Goal: Transaction & Acquisition: Purchase product/service

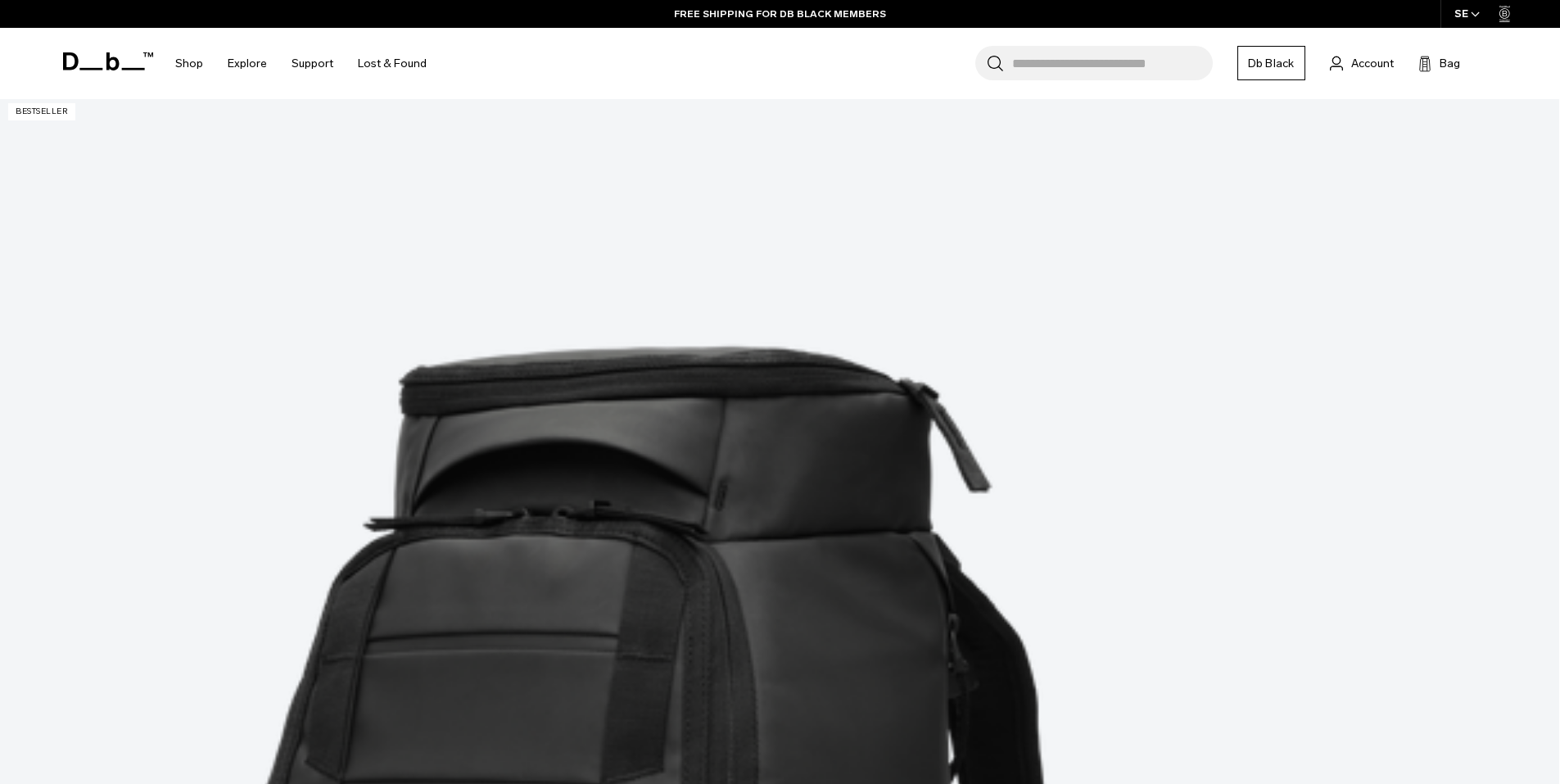
scroll to position [448, 0]
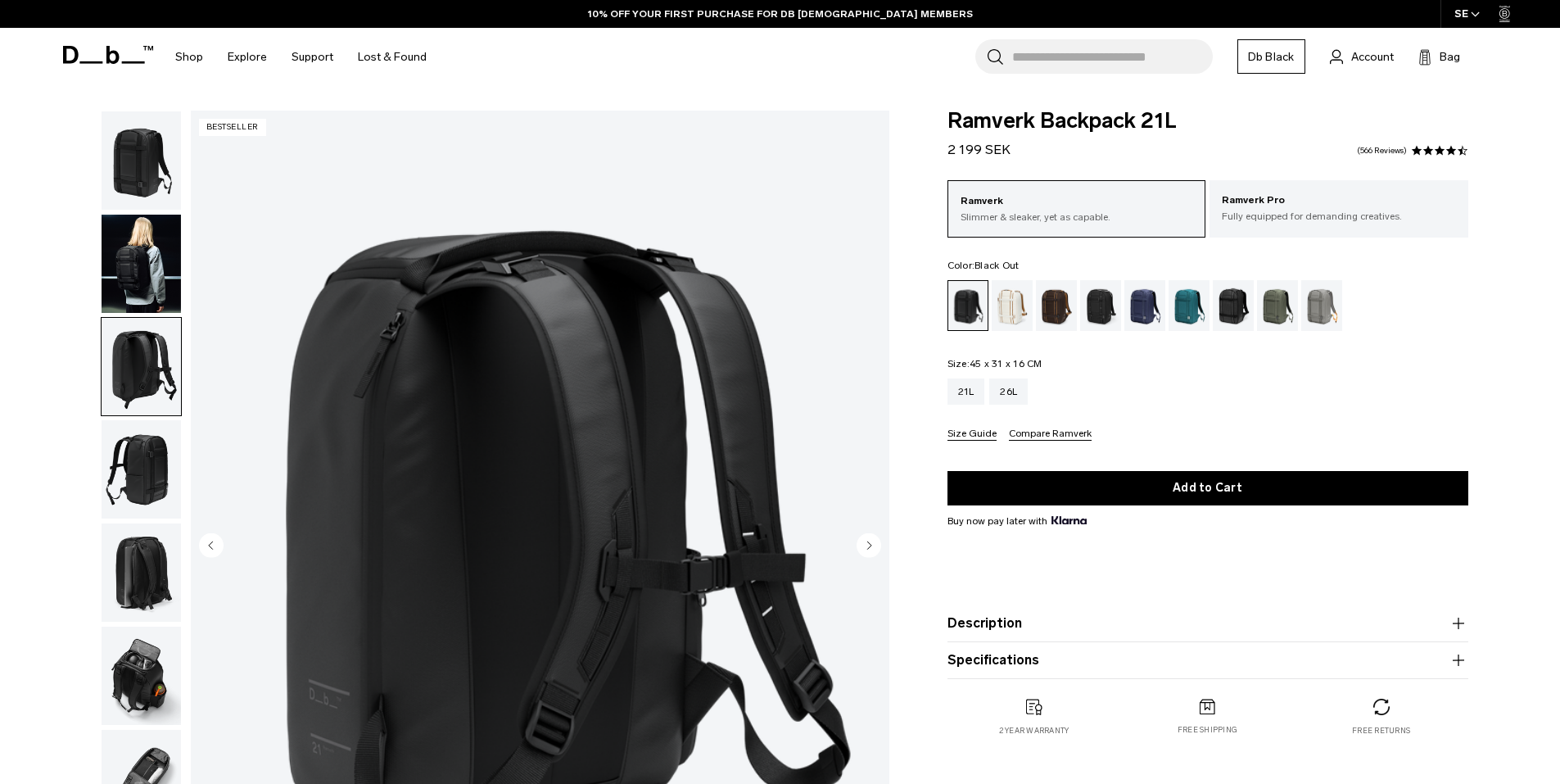
click at [142, 460] on img "button" at bounding box center [141, 469] width 80 height 98
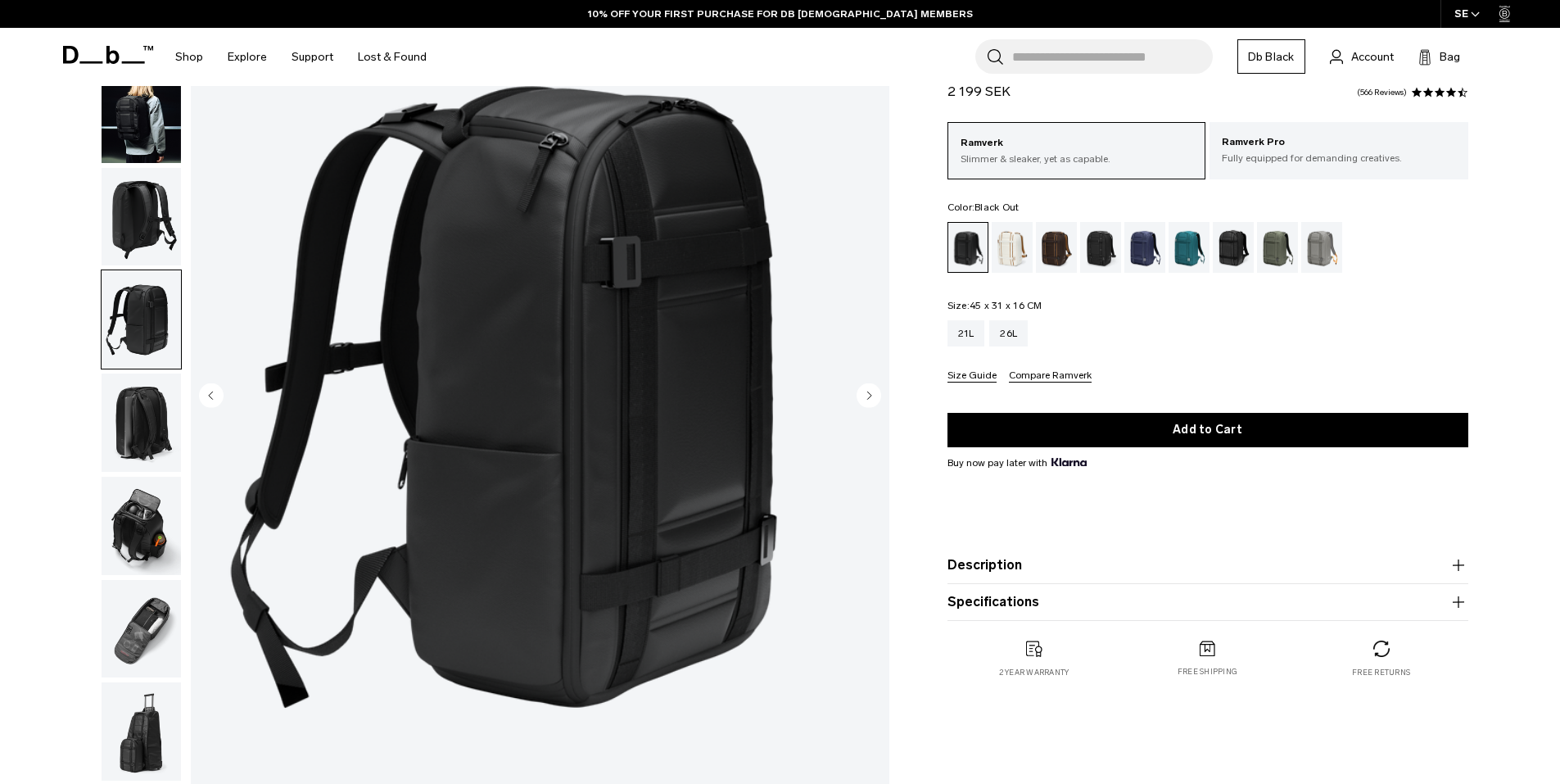
scroll to position [164, 0]
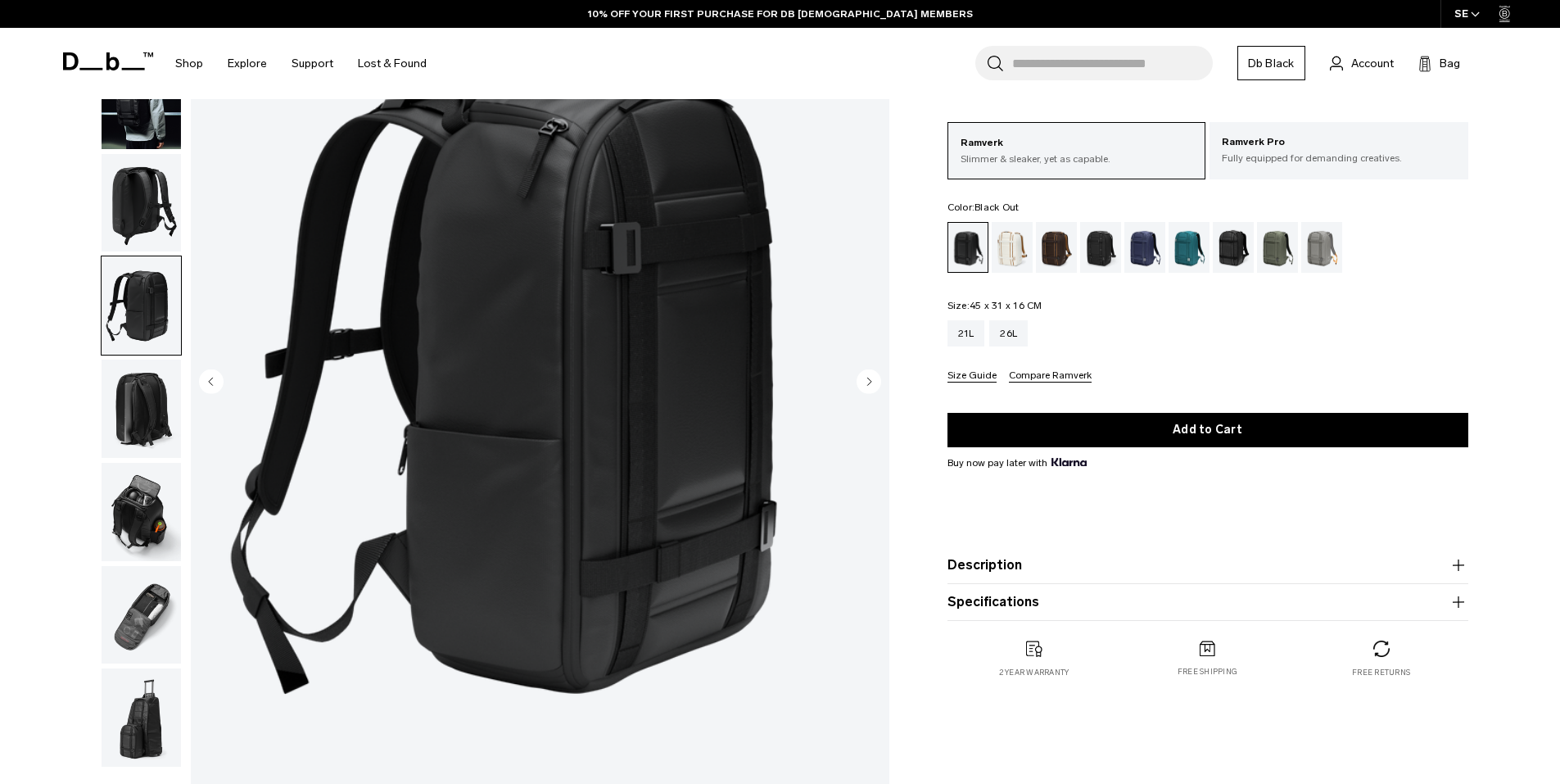
click at [141, 412] on img "button" at bounding box center [141, 408] width 80 height 98
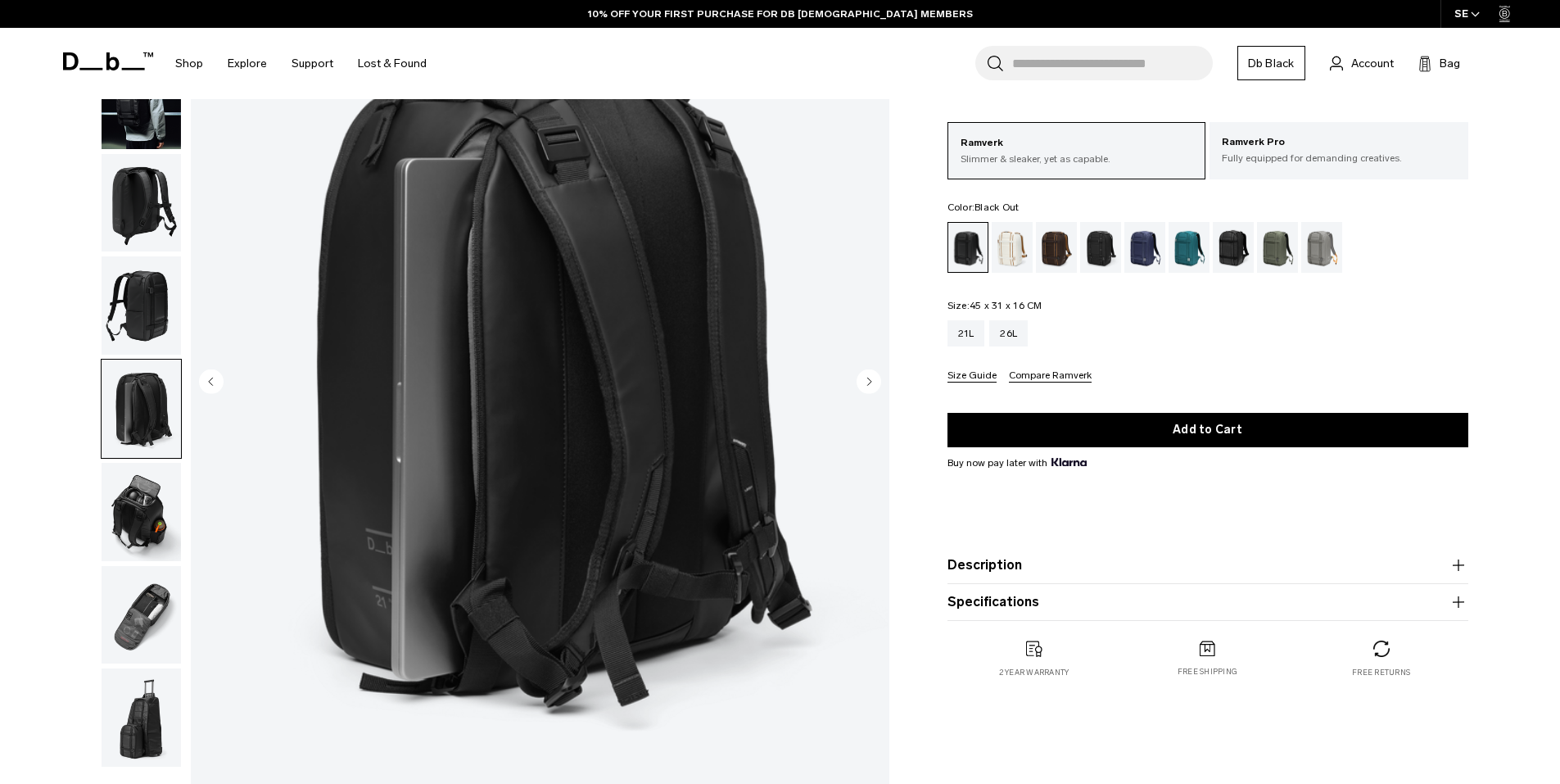
click at [144, 469] on img "button" at bounding box center [141, 511] width 80 height 98
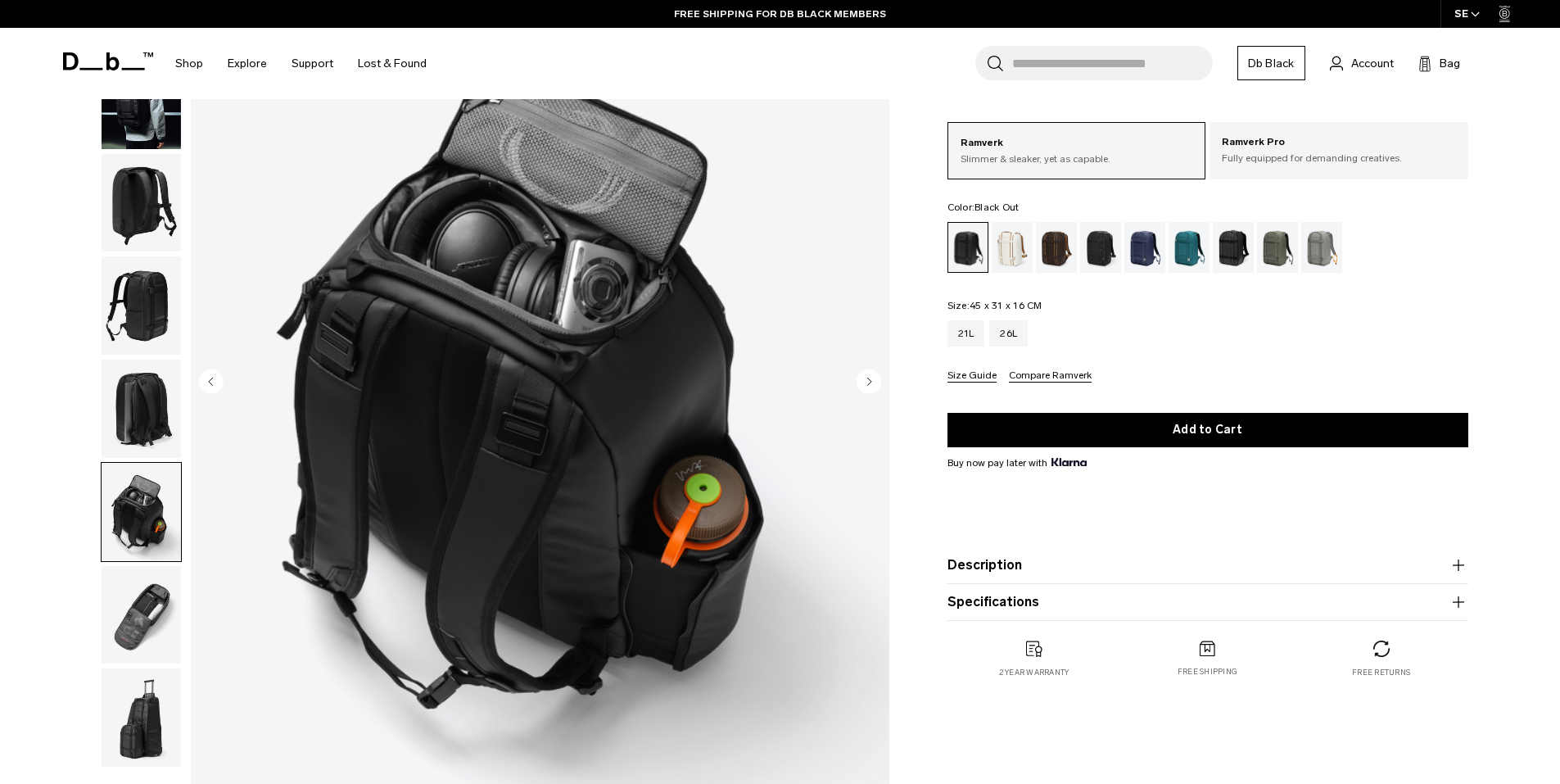
click at [131, 566] on img "button" at bounding box center [141, 614] width 80 height 98
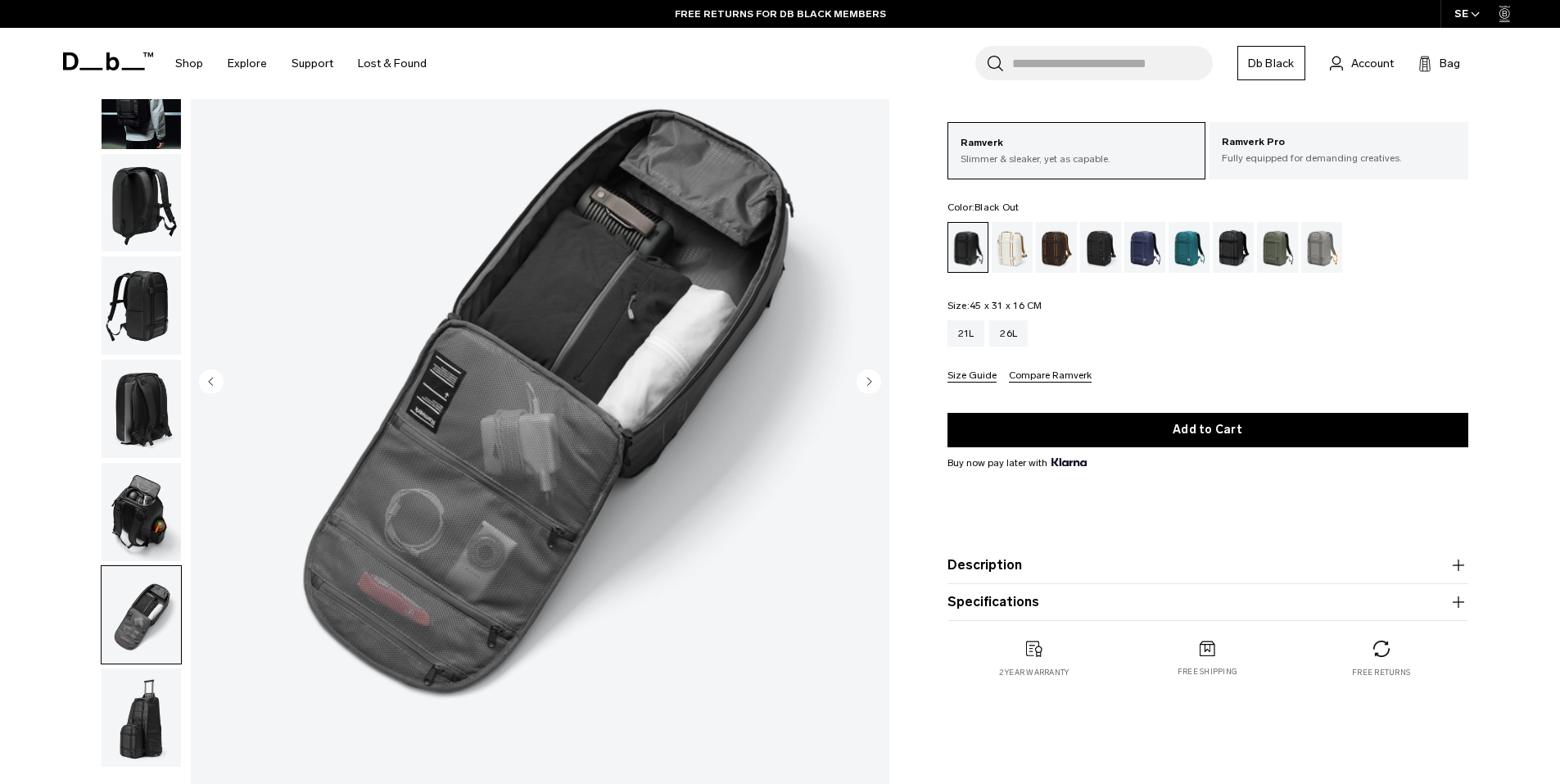
click at [147, 706] on img "button" at bounding box center [141, 717] width 80 height 98
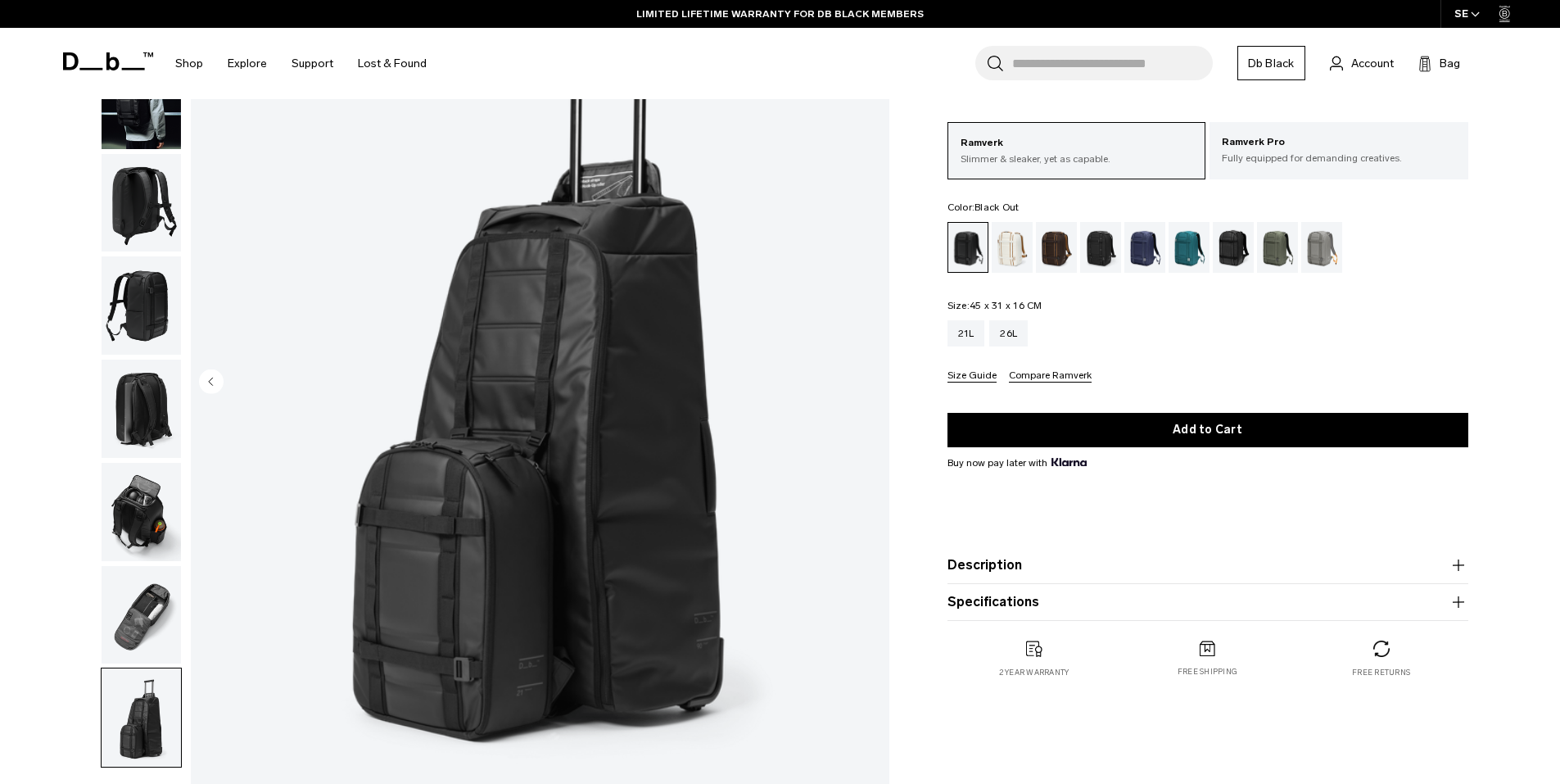
click at [137, 614] on img "button" at bounding box center [141, 614] width 80 height 98
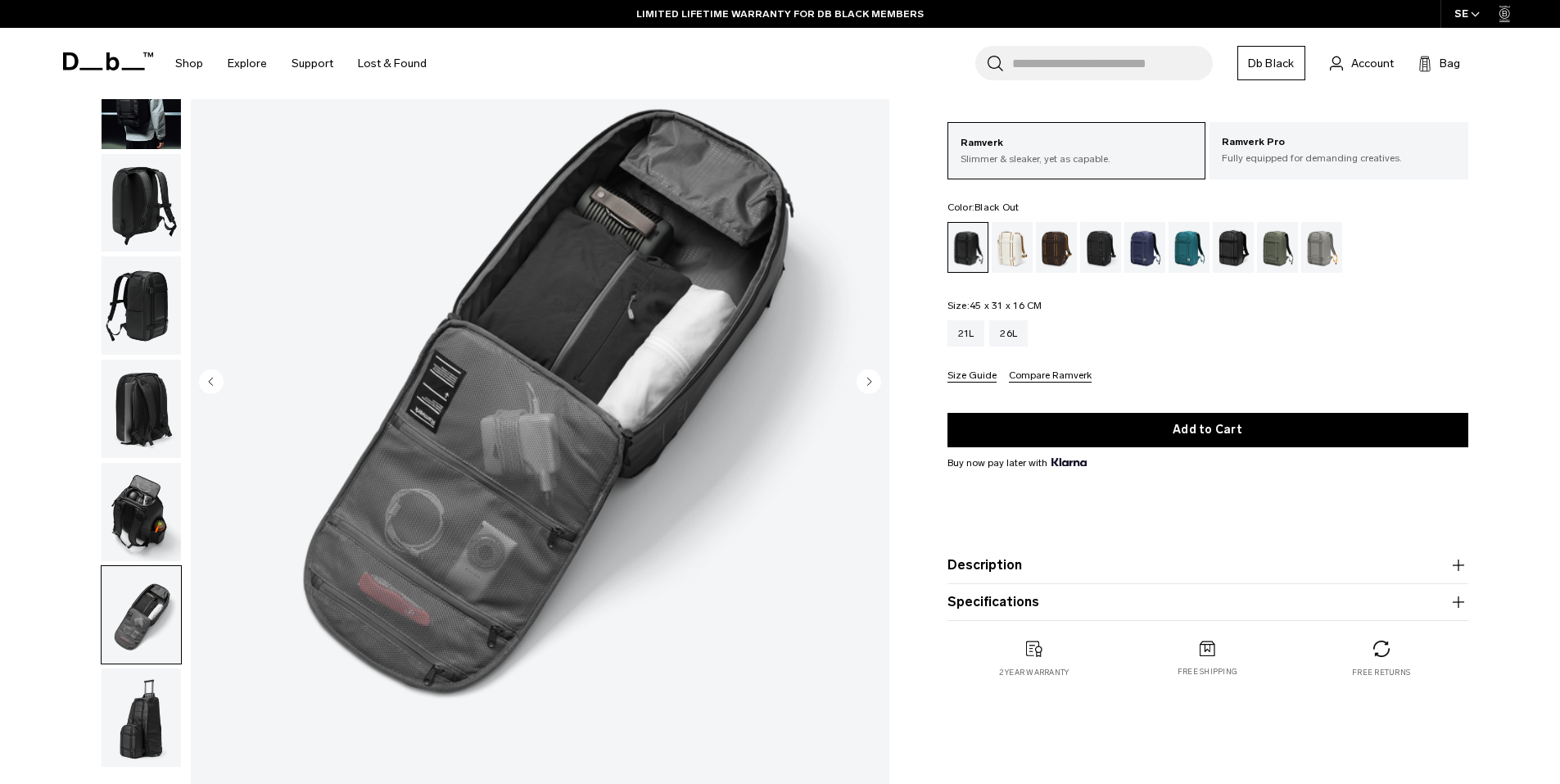
click at [111, 504] on img "button" at bounding box center [141, 511] width 80 height 98
click at [113, 506] on img "button" at bounding box center [141, 511] width 80 height 98
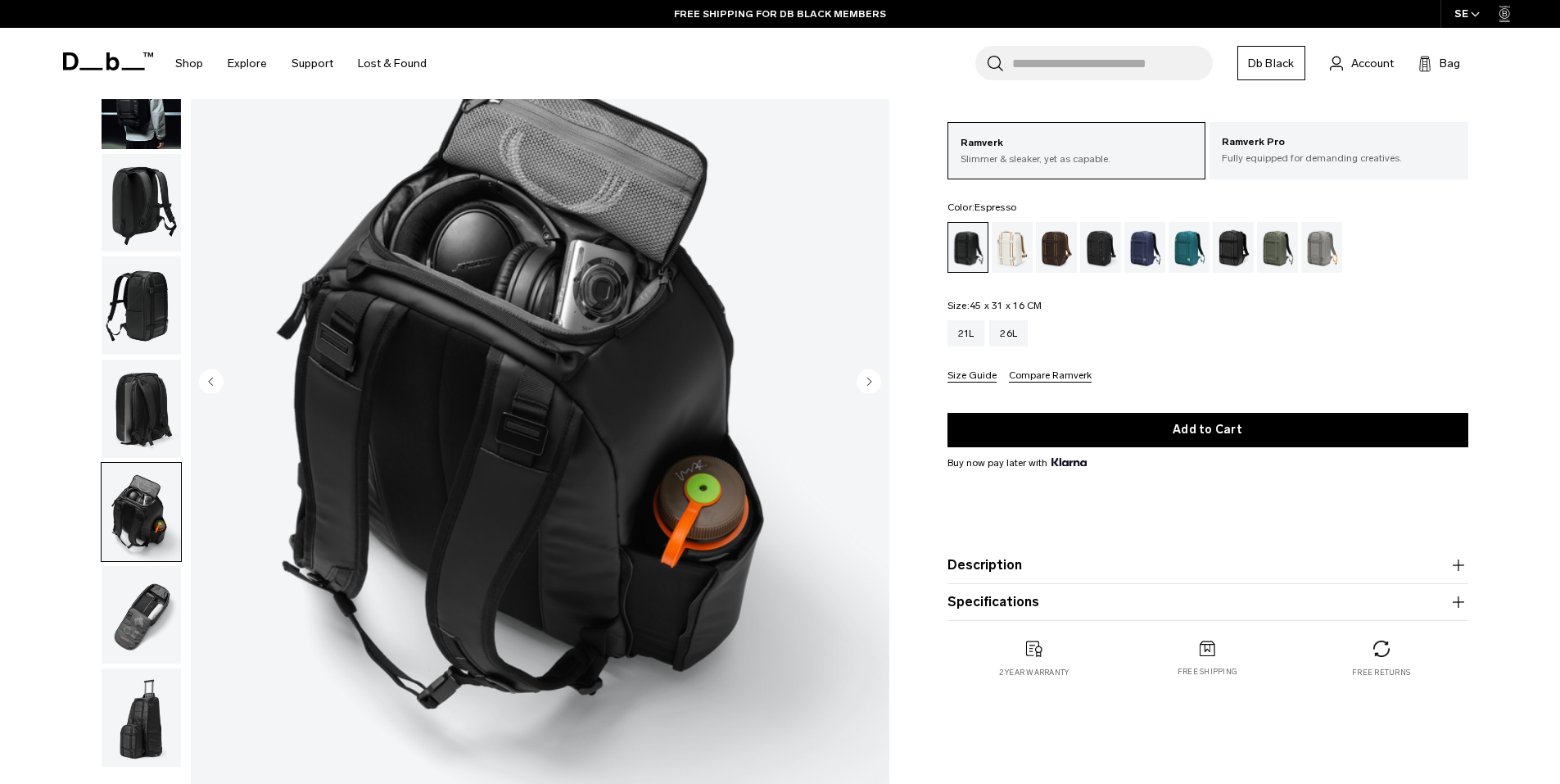
click at [1058, 249] on div "Espresso" at bounding box center [1057, 247] width 42 height 51
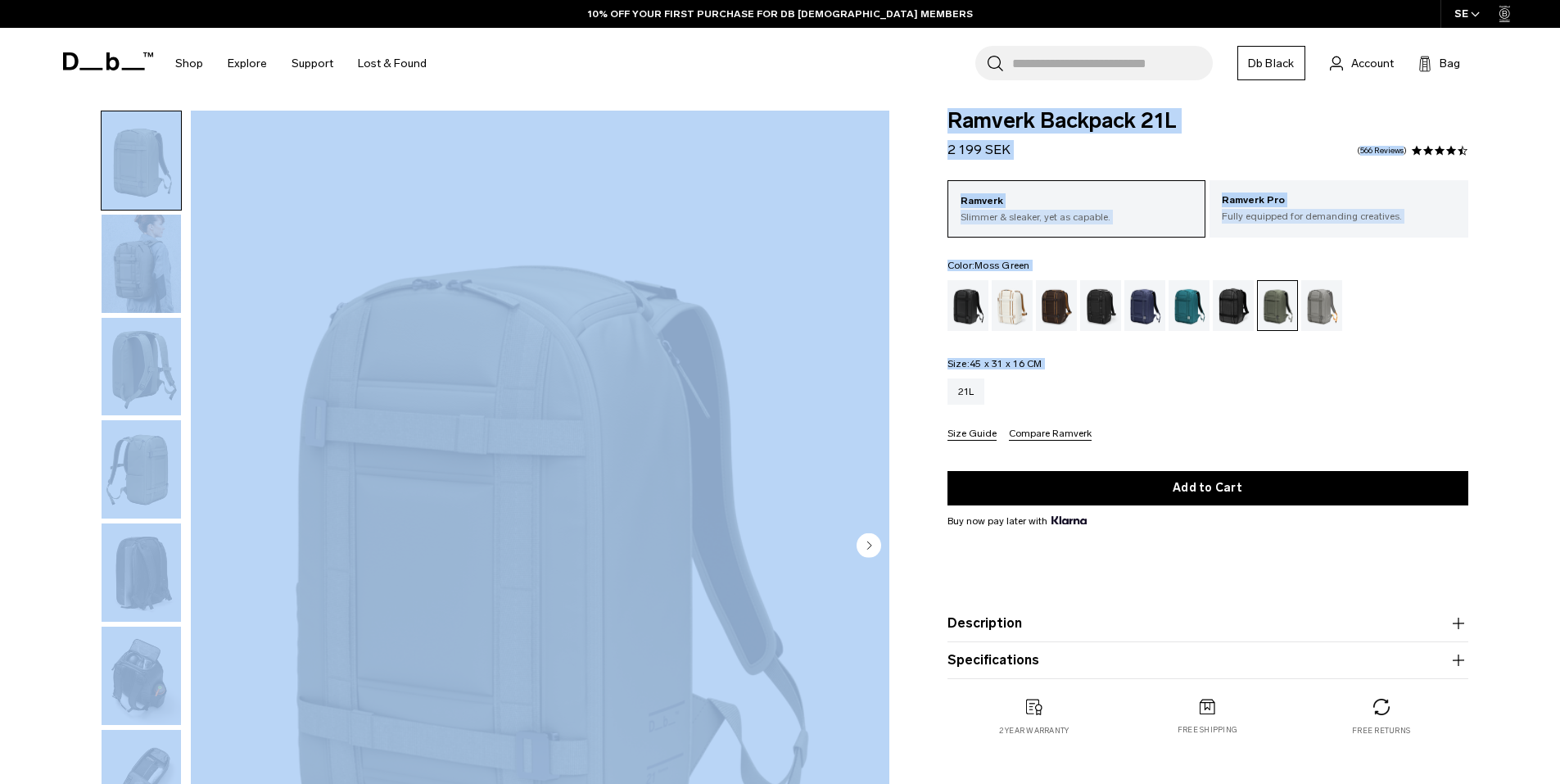
scroll to position [685, 0]
